Goal: Task Accomplishment & Management: Complete application form

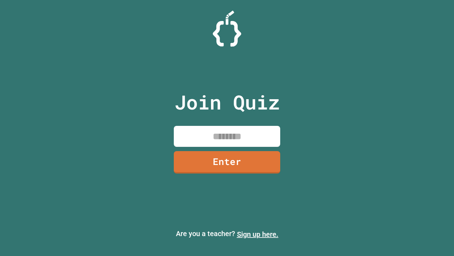
click at [258, 234] on link "Sign up here." at bounding box center [258, 234] width 42 height 9
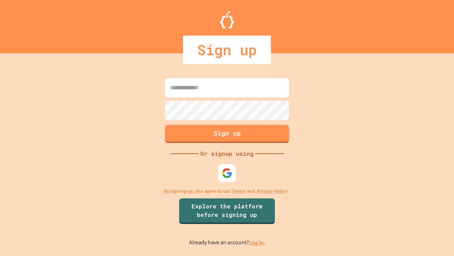
click at [258, 242] on link "Log in." at bounding box center [257, 242] width 16 height 7
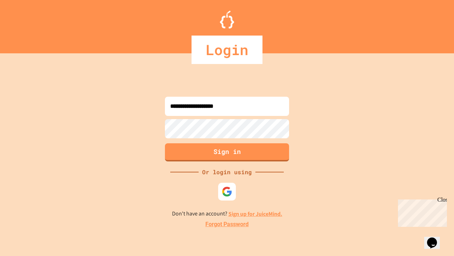
type input "**********"
